Goal: Navigation & Orientation: Find specific page/section

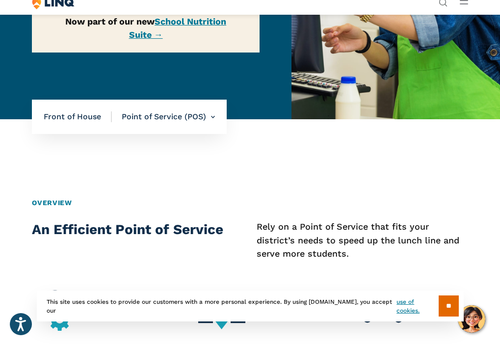
scroll to position [196, 0]
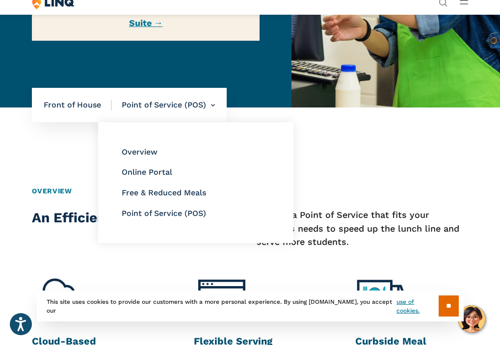
click at [161, 111] on li "Point of Service (POS) Overview Online Portal Free & Reduced Meals Point of Ser…" at bounding box center [163, 105] width 103 height 34
click at [158, 172] on link "Online Portal" at bounding box center [147, 171] width 51 height 9
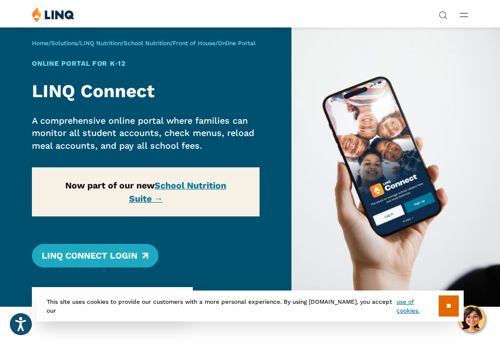
click at [130, 260] on div "Home / Solutions / LINQ Nutrition / School Nutrition / Front of House / Online …" at bounding box center [146, 167] width 292 height 280
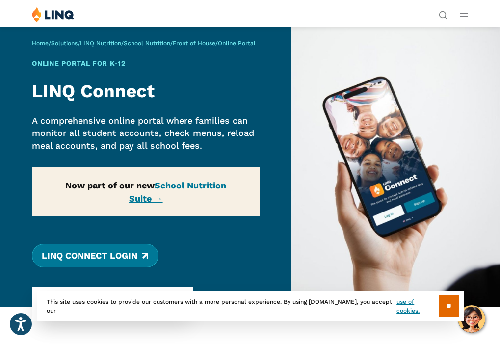
click at [90, 258] on link "LINQ Connect Login" at bounding box center [95, 256] width 126 height 24
